Goal: Task Accomplishment & Management: Manage account settings

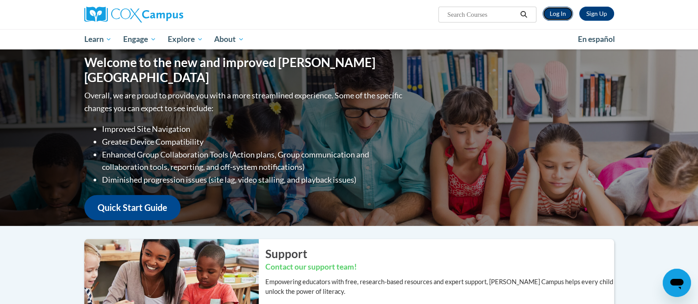
drag, startPoint x: 565, startPoint y: 16, endPoint x: 561, endPoint y: 17, distance: 4.4
click at [565, 16] on link "Log In" at bounding box center [557, 14] width 30 height 14
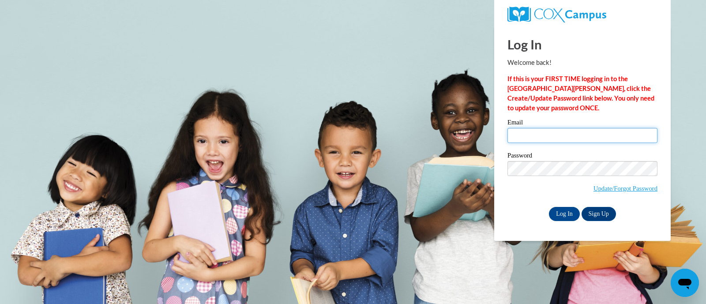
click at [551, 136] on input "Email" at bounding box center [583, 135] width 150 height 15
type input "[PERSON_NAME][EMAIL_ADDRESS][DOMAIN_NAME]"
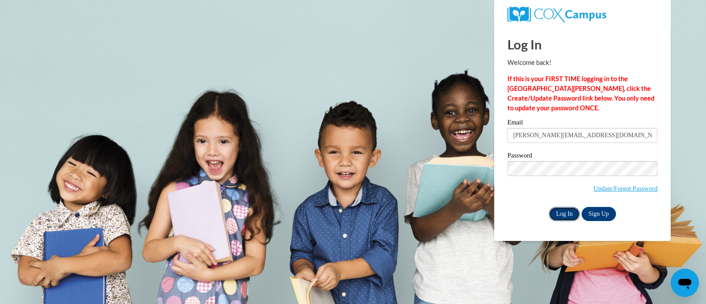
click at [560, 213] on input "Log In" at bounding box center [564, 214] width 31 height 14
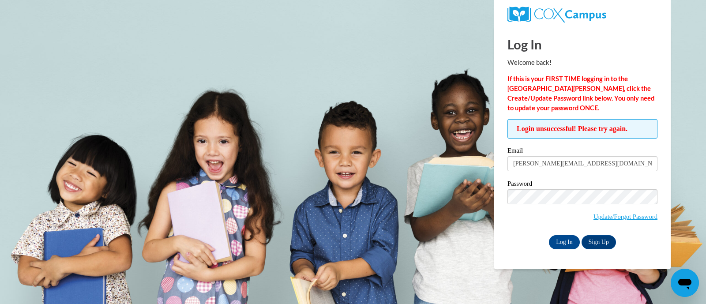
click at [553, 187] on label "Password" at bounding box center [583, 185] width 150 height 9
click at [563, 231] on div "Password Update/Forgot Password" at bounding box center [583, 207] width 150 height 52
click at [563, 235] on input "Log In" at bounding box center [564, 242] width 31 height 14
click at [567, 245] on input "Log In" at bounding box center [564, 242] width 31 height 14
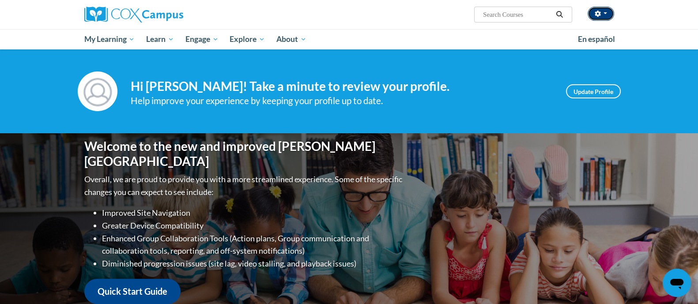
click at [600, 16] on button "button" at bounding box center [600, 14] width 26 height 14
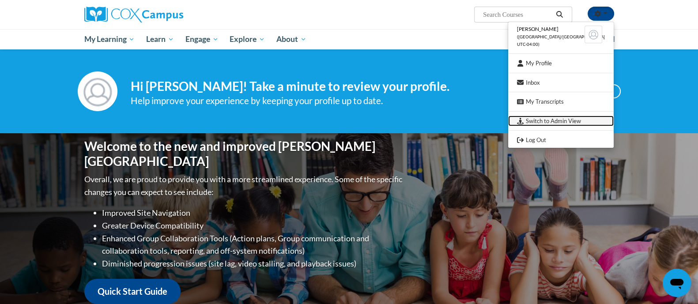
drag, startPoint x: 552, startPoint y: 120, endPoint x: 539, endPoint y: 120, distance: 12.8
click at [552, 120] on link "Switch to Admin View" at bounding box center [560, 121] width 105 height 11
